Goal: Check status: Check status

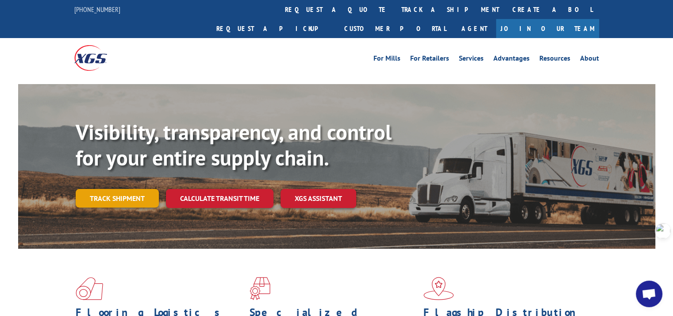
click at [113, 189] on link "Track shipment" at bounding box center [117, 198] width 83 height 19
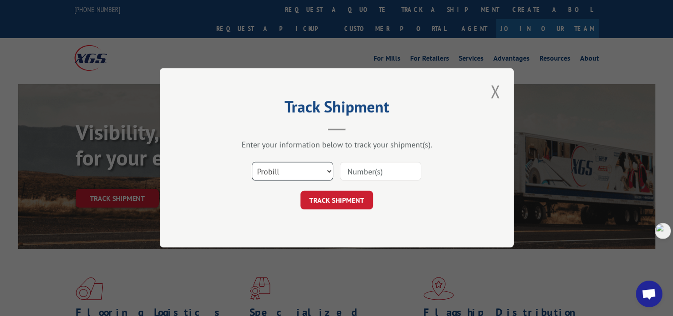
click at [284, 170] on select "Select category... Probill BOL PO" at bounding box center [292, 171] width 81 height 19
select select "po"
click at [252, 162] on select "Select category... Probill BOL PO" at bounding box center [292, 171] width 81 height 19
click at [364, 168] on input at bounding box center [380, 171] width 81 height 19
paste input "293937599"
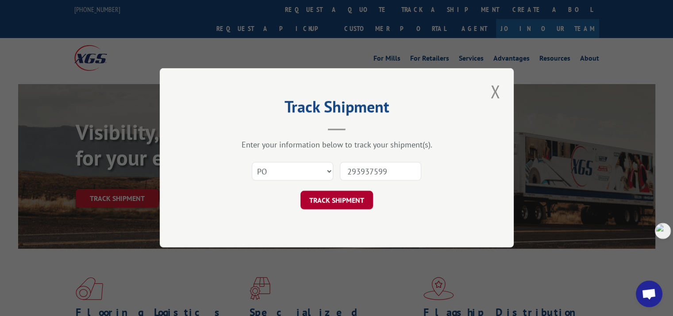
type input "293937599"
click at [348, 205] on button "TRACK SHIPMENT" at bounding box center [337, 200] width 73 height 19
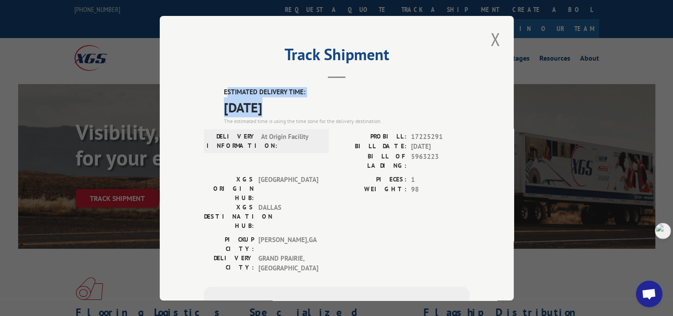
drag, startPoint x: 224, startPoint y: 96, endPoint x: 263, endPoint y: 98, distance: 38.6
click at [263, 98] on div "ESTIMATED DELIVERY TIME: [DATE] The estimated time is using the time zone for t…" at bounding box center [347, 106] width 246 height 38
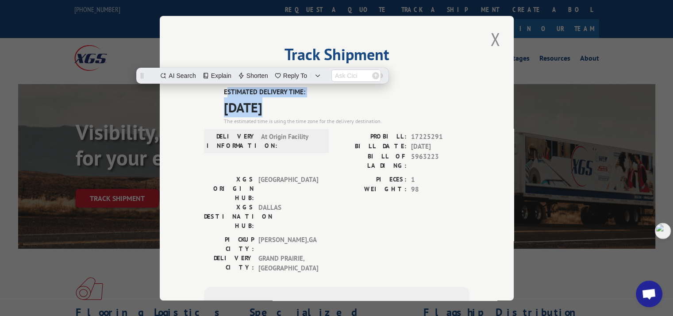
drag, startPoint x: 220, startPoint y: 92, endPoint x: 292, endPoint y: 108, distance: 74.3
click at [292, 108] on div "ESTIMATED DELIVERY TIME: [DATE] The estimated time is using the time zone for t…" at bounding box center [337, 247] width 266 height 320
copy div "ESTIMATED DELIVERY TIME: [DATE]"
click at [498, 39] on button "Close modal" at bounding box center [495, 39] width 15 height 24
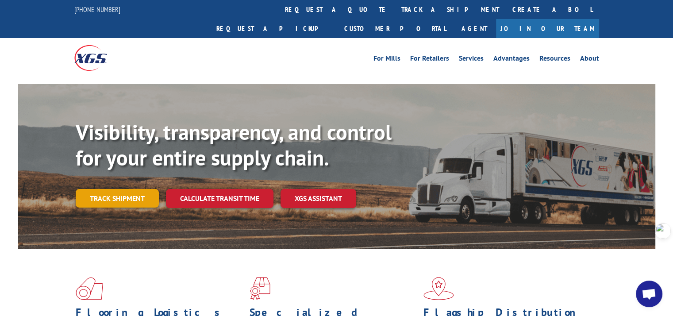
click at [98, 189] on link "Track shipment" at bounding box center [117, 198] width 83 height 19
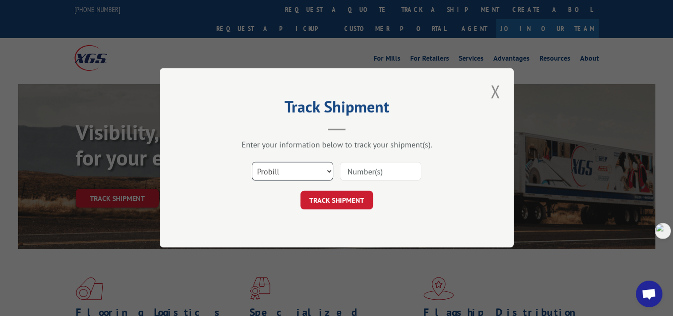
click at [281, 167] on select "Select category... Probill BOL PO" at bounding box center [292, 171] width 81 height 19
select select "po"
click at [252, 162] on select "Select category... Probill BOL PO" at bounding box center [292, 171] width 81 height 19
click at [361, 173] on input at bounding box center [380, 171] width 81 height 19
paste input "293801577"
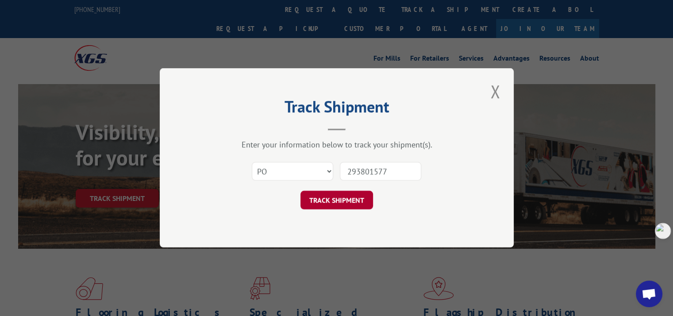
type input "293801577"
click at [354, 204] on button "TRACK SHIPMENT" at bounding box center [337, 200] width 73 height 19
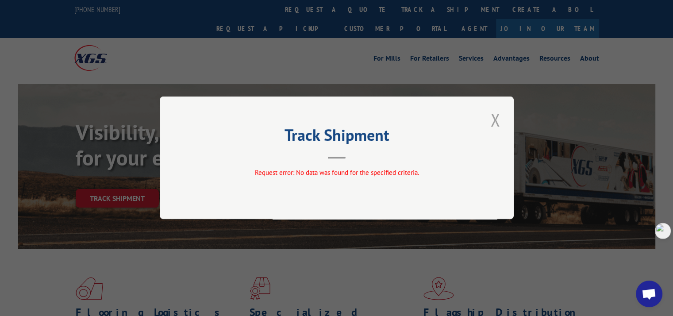
click at [497, 124] on button "Close modal" at bounding box center [495, 120] width 15 height 24
